Goal: Task Accomplishment & Management: Manage account settings

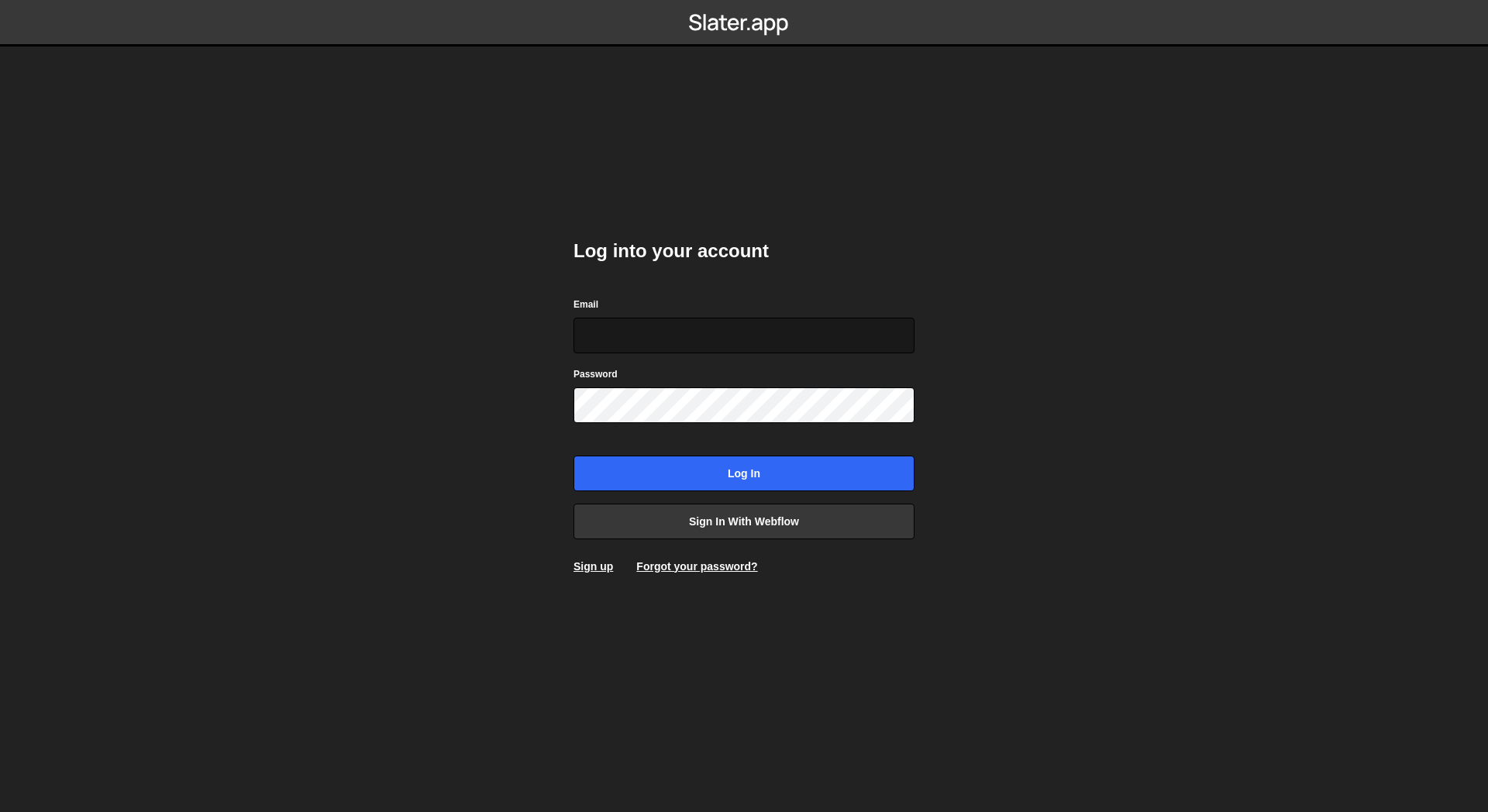
click at [624, 337] on input "Email" at bounding box center [744, 335] width 341 height 36
click at [722, 346] on input "Email" at bounding box center [744, 335] width 341 height 36
type input "mealexmaster@gmail.com"
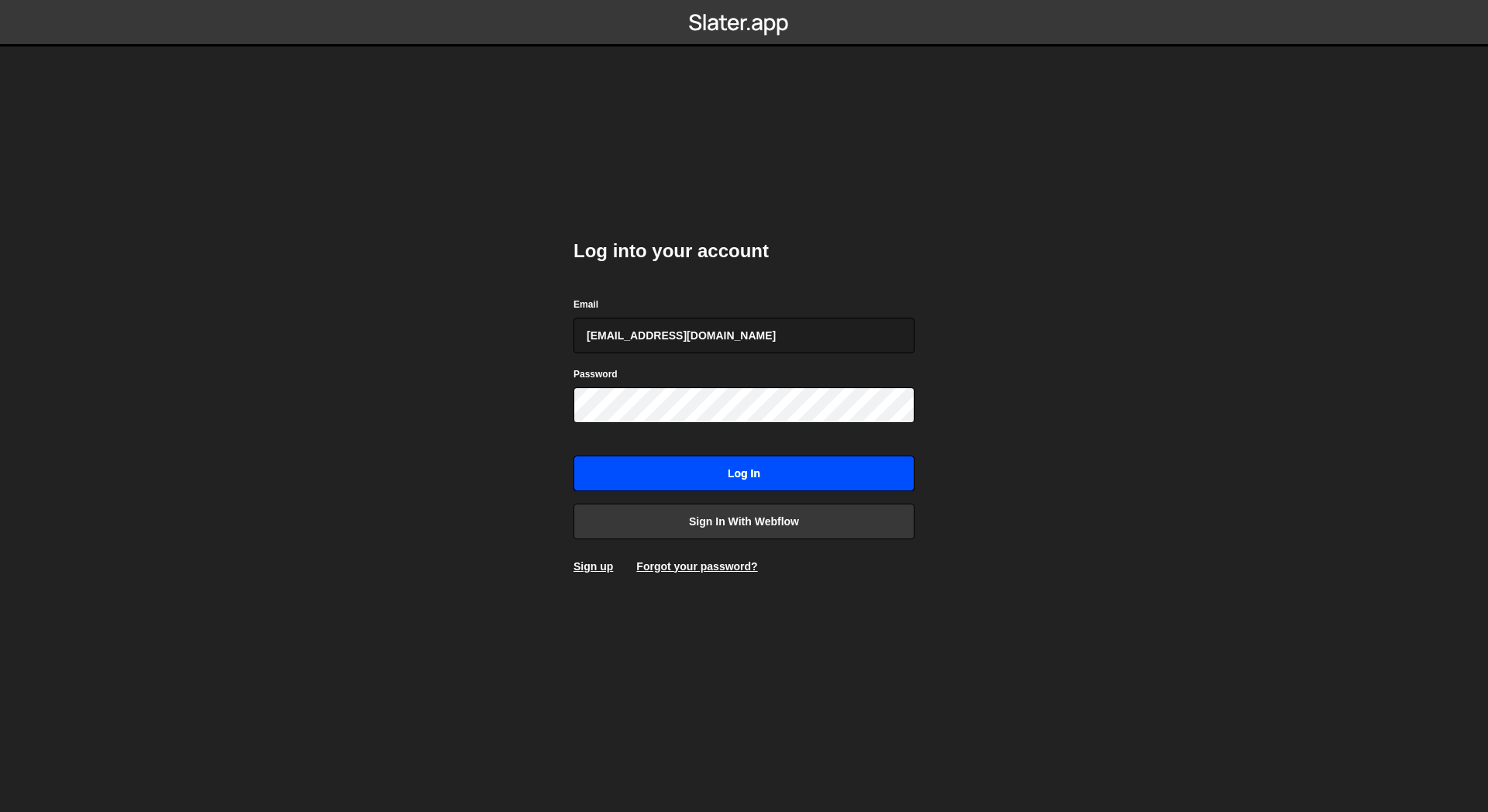
click at [703, 467] on input "Log in" at bounding box center [744, 473] width 341 height 36
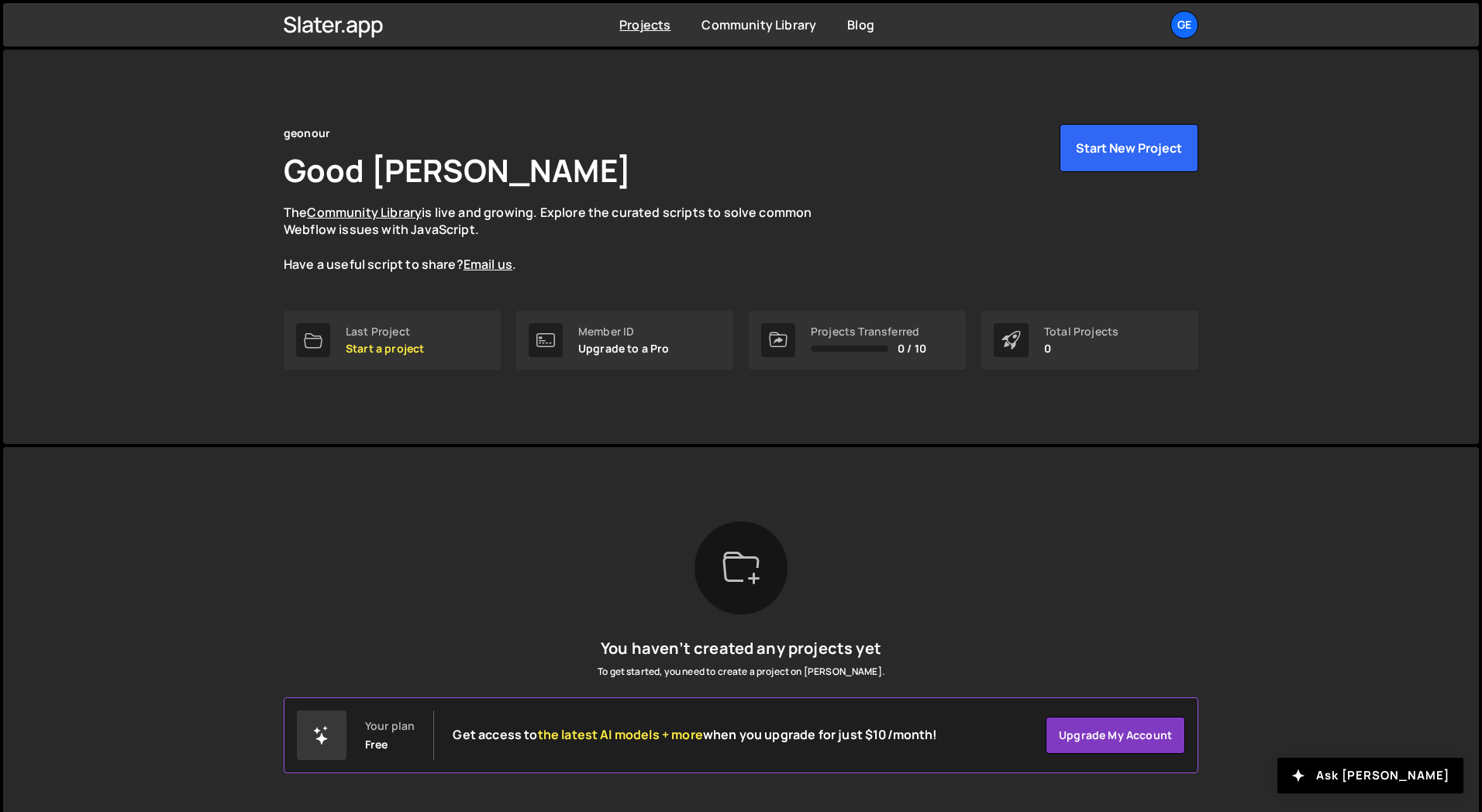
click at [313, 472] on div "[PERSON_NAME] is designed for desktop use. Please use a larger screen to access…" at bounding box center [740, 638] width 961 height 381
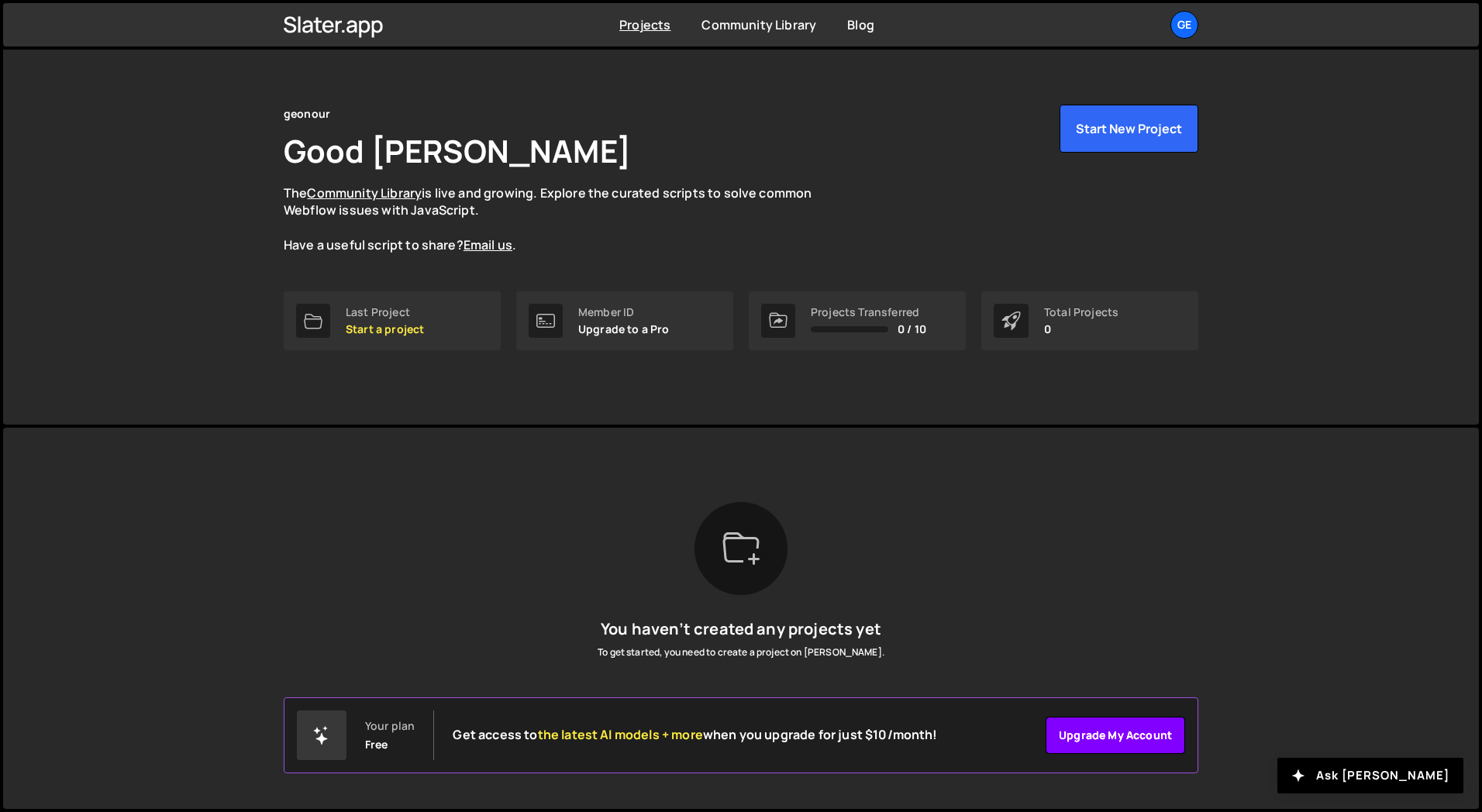
click at [1118, 737] on link "Upgrade my account" at bounding box center [1115, 736] width 140 height 37
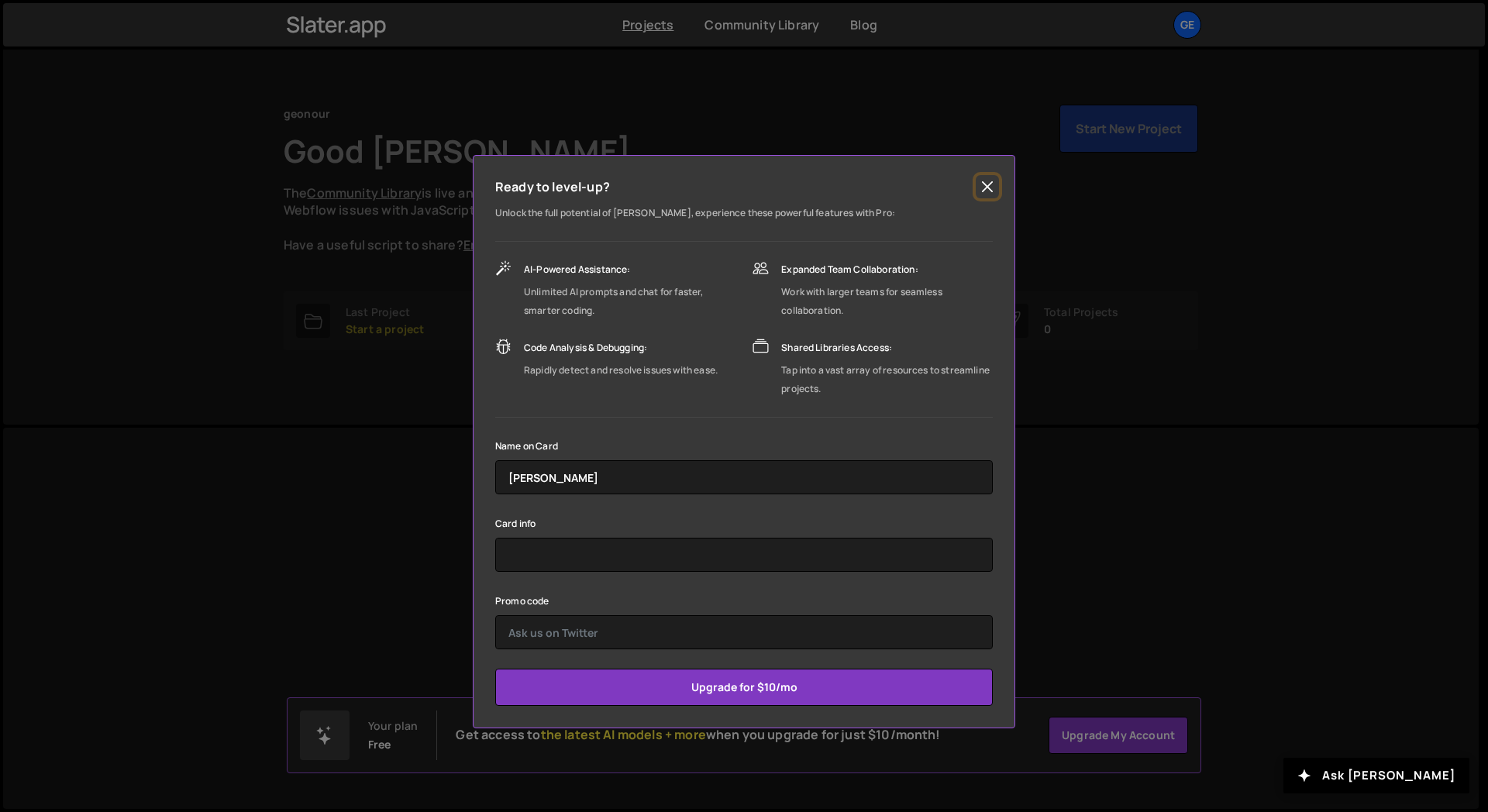
click at [987, 183] on button "Close" at bounding box center [987, 186] width 23 height 23
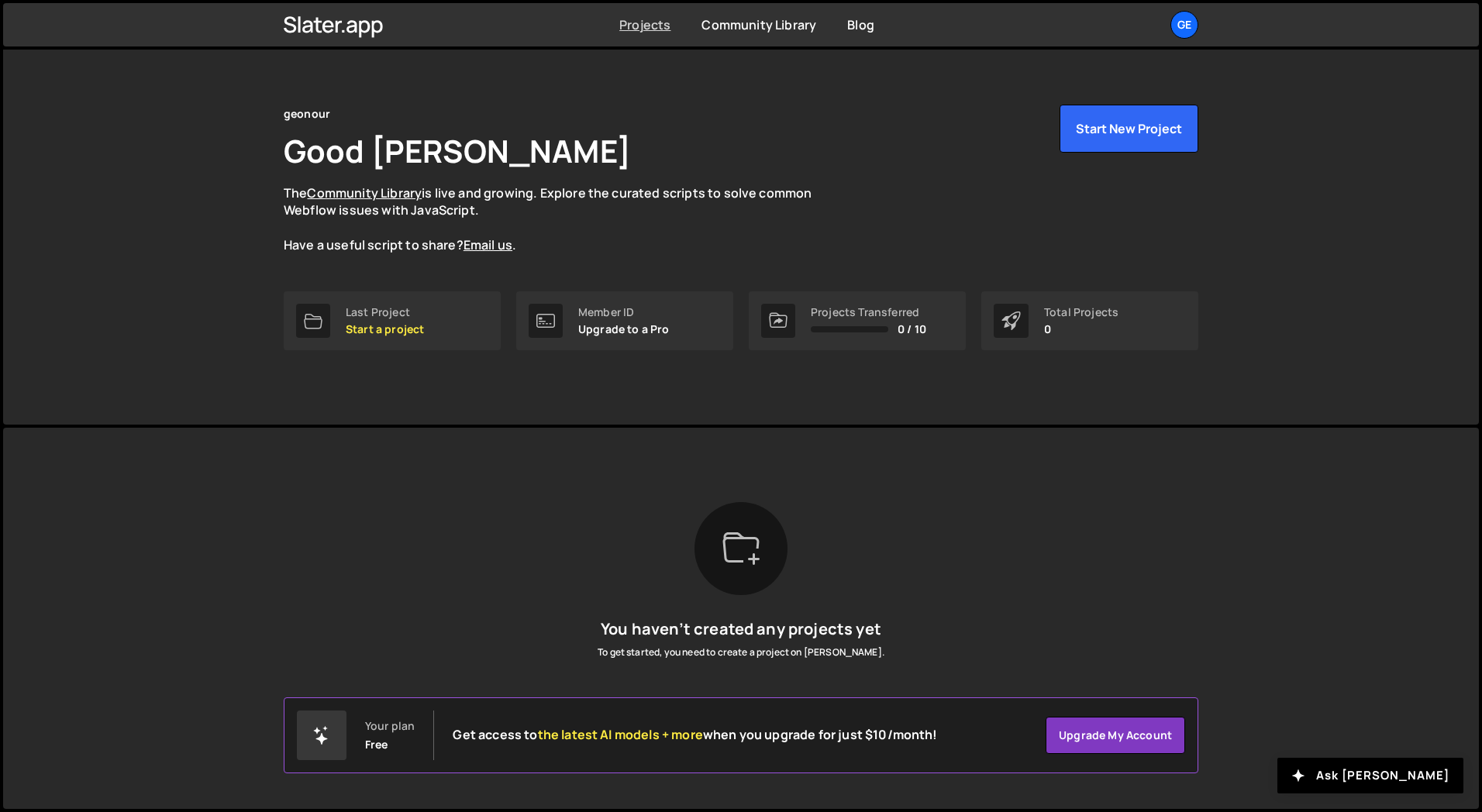
click at [633, 24] on link "Projects" at bounding box center [644, 25] width 51 height 17
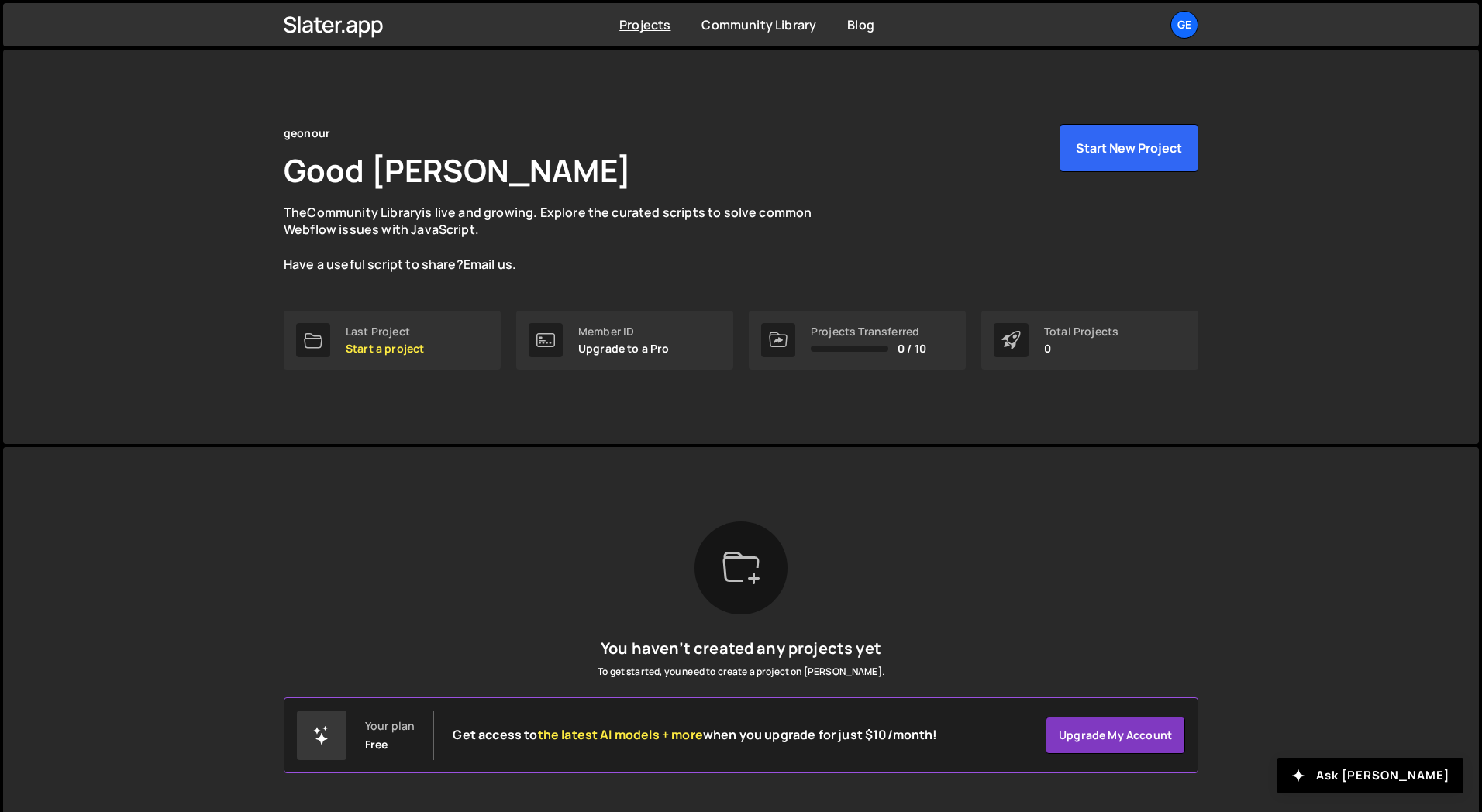
click at [425, 448] on div "[PERSON_NAME] is designed for desktop use. Please use a larger screen to access…" at bounding box center [740, 638] width 961 height 381
click at [598, 389] on div "geonour Good [PERSON_NAME] The Community Library is live and growing. Explore t…" at bounding box center [740, 247] width 961 height 395
click at [1106, 739] on link "Upgrade my account" at bounding box center [1115, 736] width 140 height 37
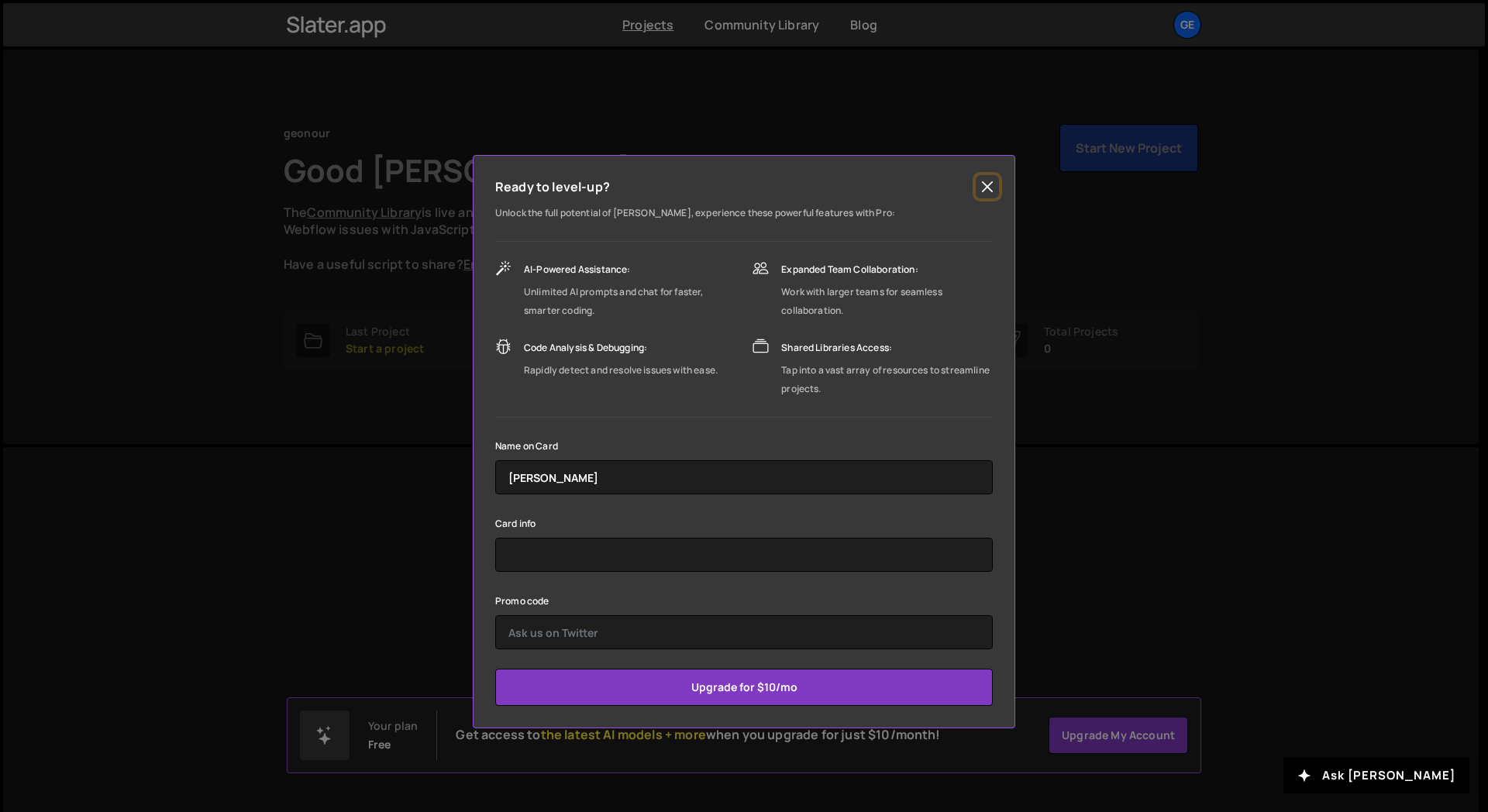
click at [983, 196] on button "Close" at bounding box center [987, 186] width 23 height 23
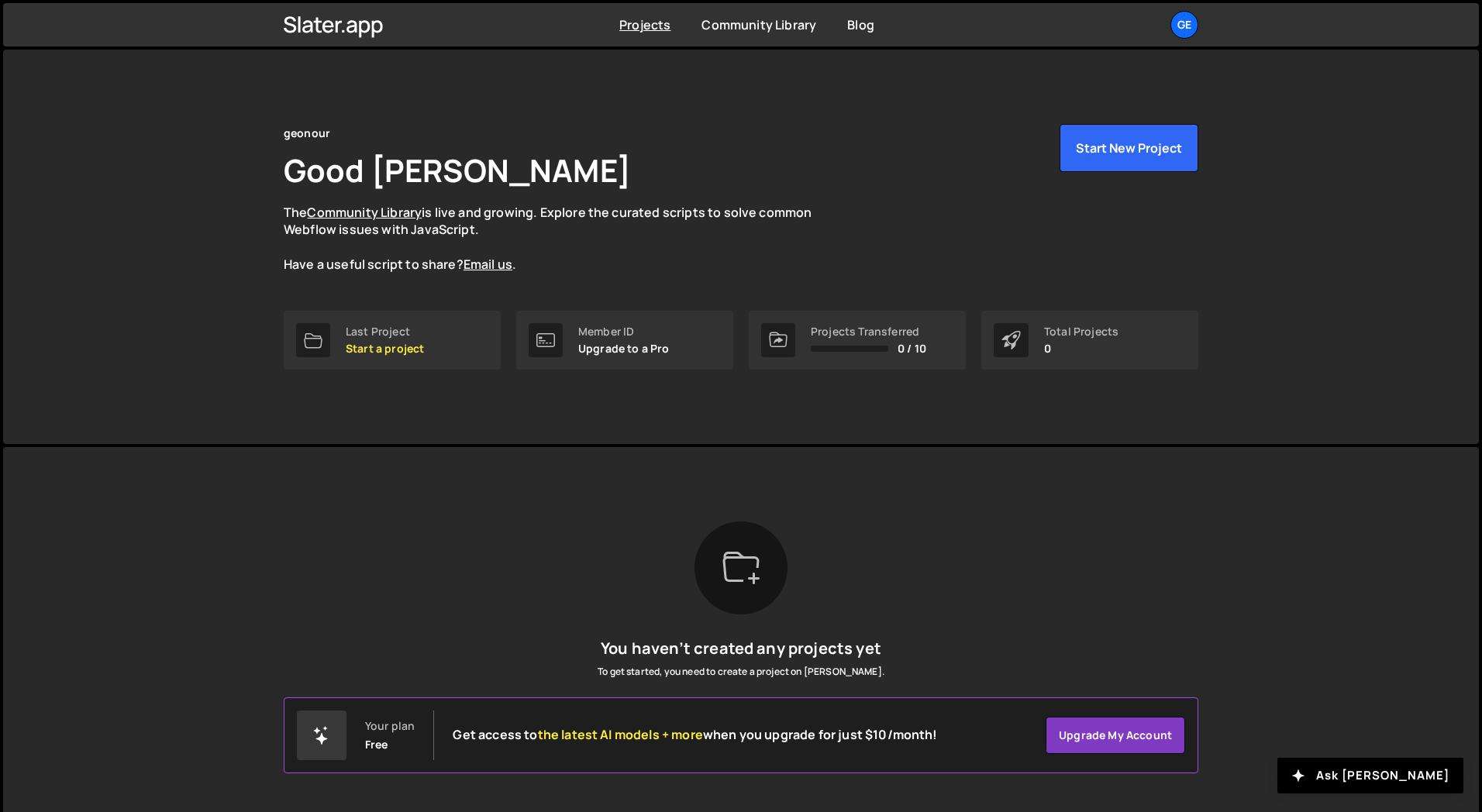
click at [1170, 15] on link "ge" at bounding box center [1184, 25] width 28 height 28
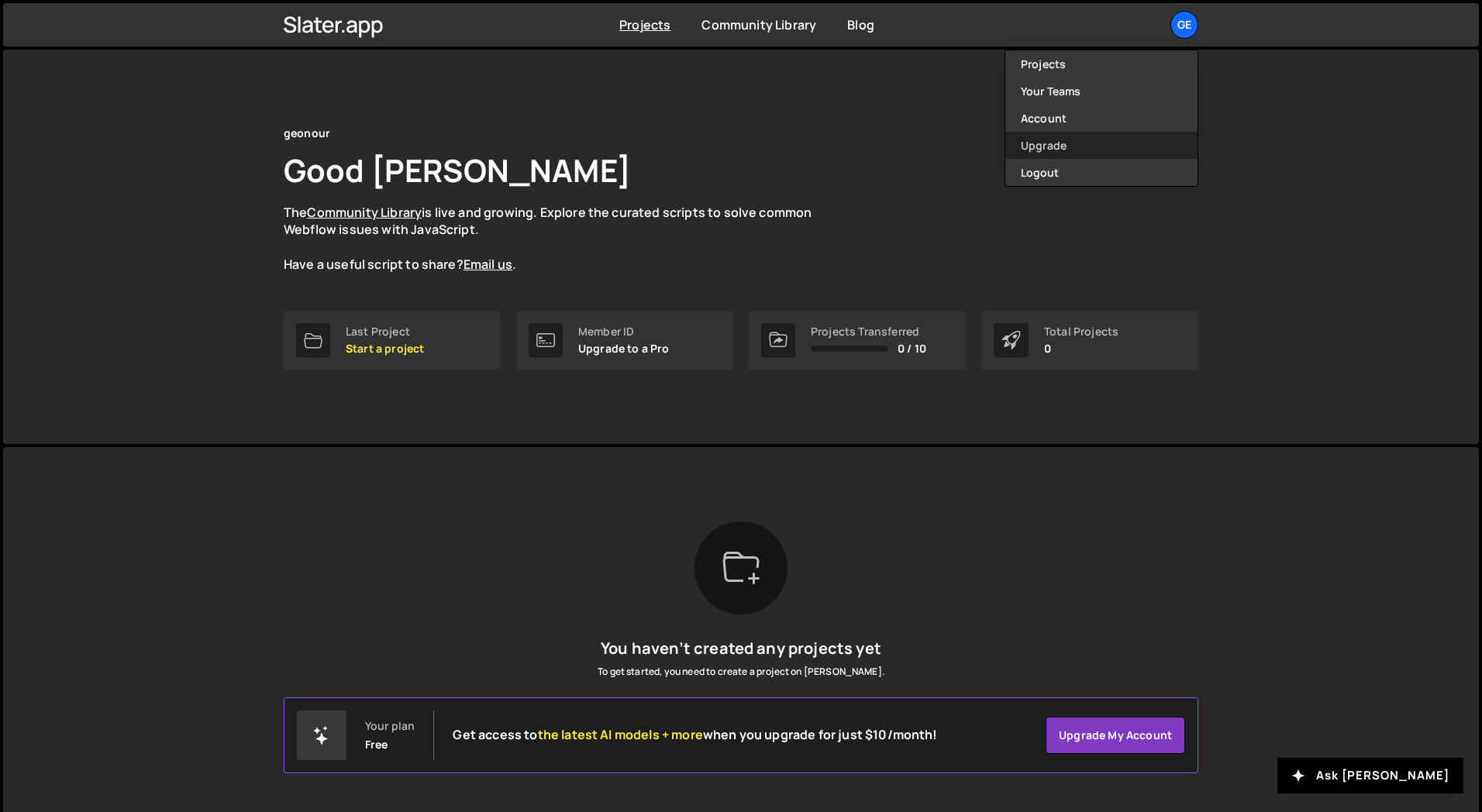
click at [1058, 152] on link "Upgrade" at bounding box center [1101, 146] width 192 height 27
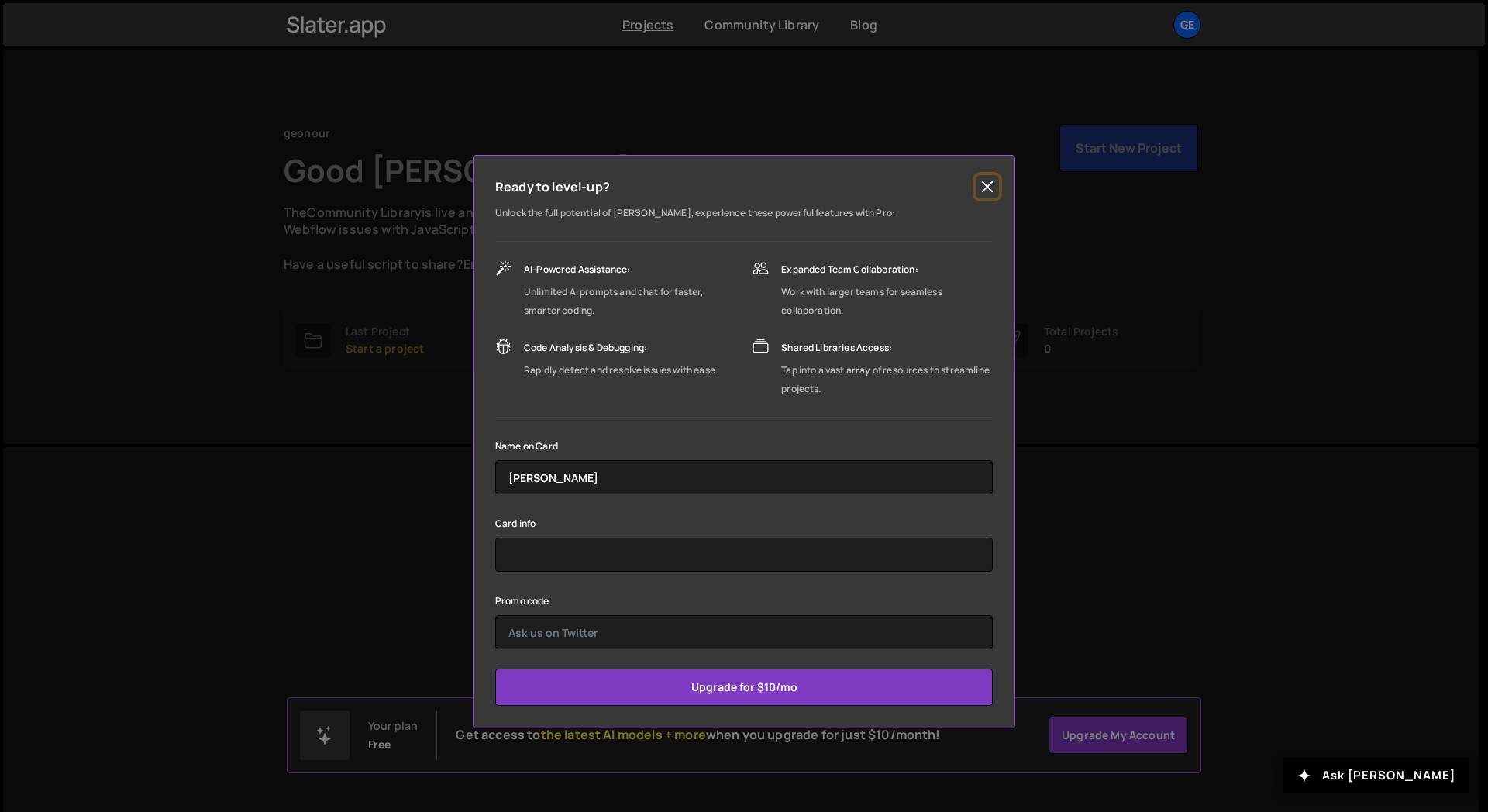
click at [984, 186] on button "Close" at bounding box center [987, 186] width 23 height 23
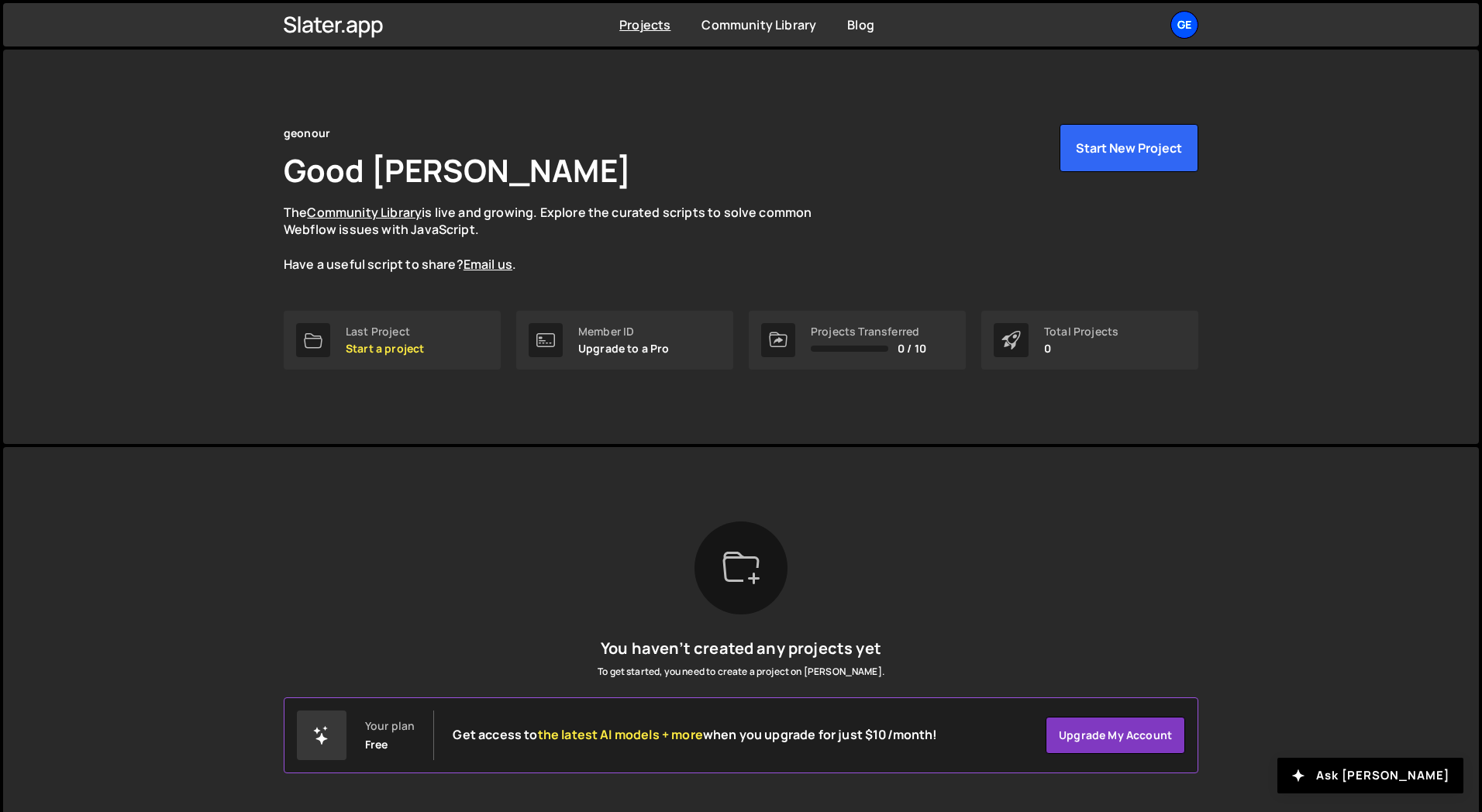
click at [1183, 25] on div "ge" at bounding box center [1184, 25] width 28 height 28
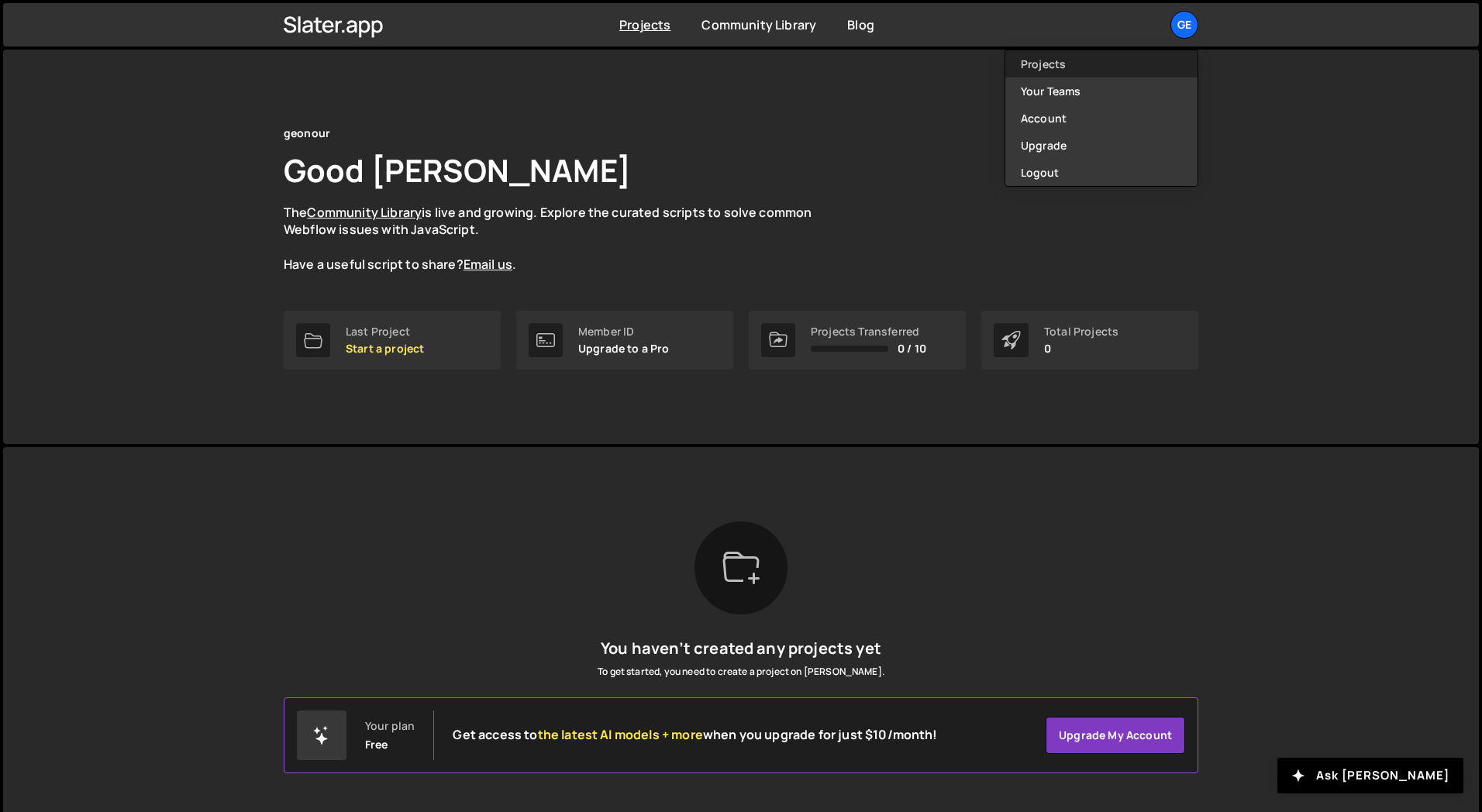
click at [1087, 64] on link "Projects" at bounding box center [1101, 64] width 192 height 27
